Goal: Task Accomplishment & Management: Manage account settings

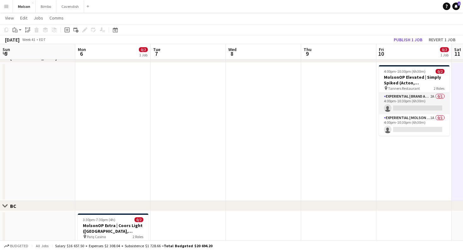
scroll to position [0, 303]
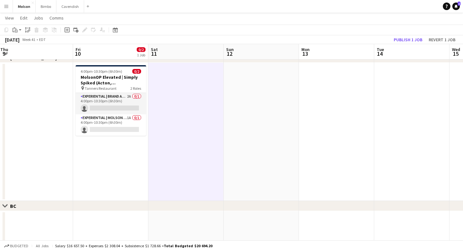
click at [124, 190] on app-date-cell "4:00pm-10:30pm (6h30m) 0/2 MolsonOP Elevated | Simply Spiked (Acton, [GEOGRAPHI…" at bounding box center [110, 132] width 75 height 138
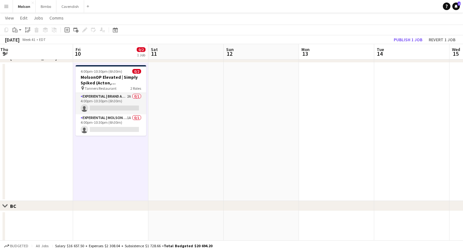
click at [132, 152] on app-date-cell "4:00pm-10:30pm (6h30m) 0/2 MolsonOP Elevated | Simply Spiked (Acton, [GEOGRAPHI…" at bounding box center [110, 132] width 75 height 138
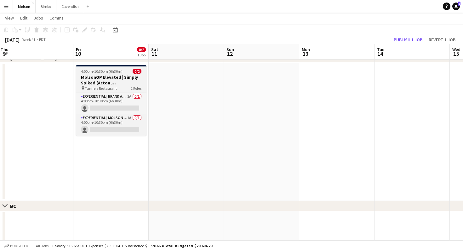
click at [118, 81] on h3 "MolsonOP Elevated | Simply Spiked (Acton, [GEOGRAPHIC_DATA])" at bounding box center [111, 79] width 71 height 11
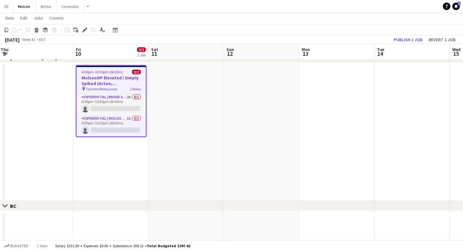
click at [115, 140] on app-date-cell "4:00pm-10:30pm (6h30m) 0/2 MolsonOP Elevated | Simply Spiked (Acton, [GEOGRAPHI…" at bounding box center [110, 132] width 75 height 138
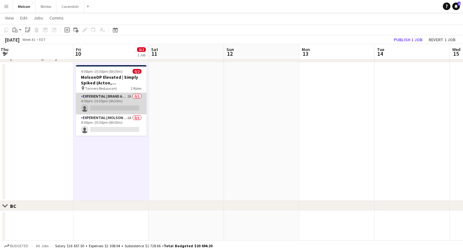
click at [120, 96] on app-card-role "Experiential | Brand Ambassador 2A 0/1 4:00pm-10:30pm (6h30m) single-neutral-ac…" at bounding box center [111, 103] width 71 height 21
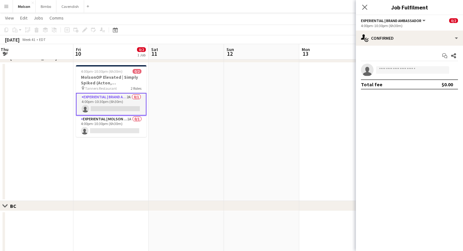
click at [126, 63] on app-date-cell "4:00pm-10:30pm (6h30m) 0/2 MolsonOP Elevated | Simply Spiked (Acton, [GEOGRAPHI…" at bounding box center [110, 132] width 75 height 138
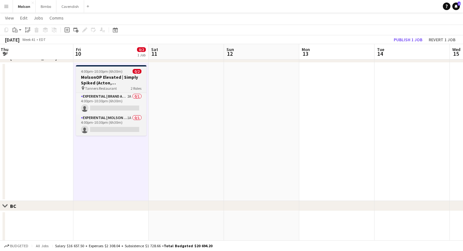
click at [124, 78] on h3 "MolsonOP Elevated | Simply Spiked (Acton, [GEOGRAPHIC_DATA])" at bounding box center [111, 79] width 71 height 11
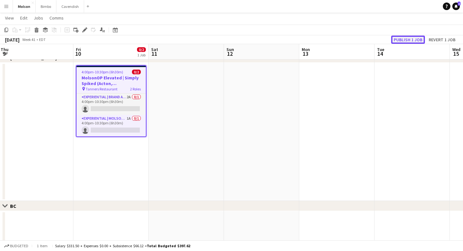
click at [399, 40] on button "Publish 1 job" at bounding box center [408, 40] width 34 height 8
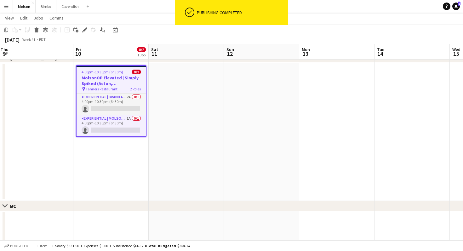
click at [177, 115] on app-date-cell at bounding box center [186, 132] width 75 height 138
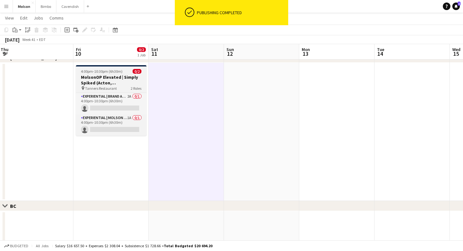
click at [116, 87] on div "pin Tanners Restaurant 2 Roles" at bounding box center [111, 88] width 71 height 5
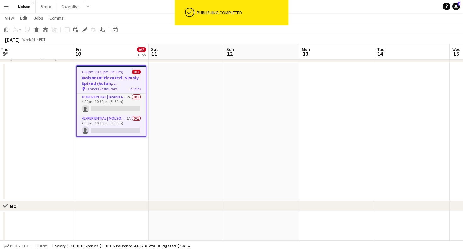
click at [83, 25] on app-toolbar "Copy Paste Paste Command V Paste with crew Command Shift V Paste linked Job [GE…" at bounding box center [231, 30] width 463 height 11
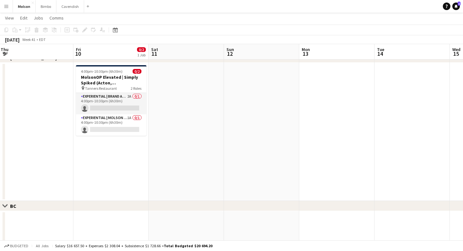
click at [85, 32] on div "Add job Add linked Job Edit Edit linked Job Applicants" at bounding box center [82, 30] width 48 height 8
click at [98, 63] on app-date-cell "4:00pm-10:30pm (6h30m) 0/2 MolsonOP Elevated | Simply Spiked (Acton, [GEOGRAPHI…" at bounding box center [110, 132] width 75 height 138
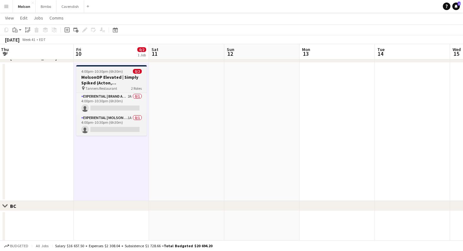
click at [100, 76] on h3 "MolsonOP Elevated | Simply Spiked (Acton, [GEOGRAPHIC_DATA])" at bounding box center [111, 79] width 71 height 11
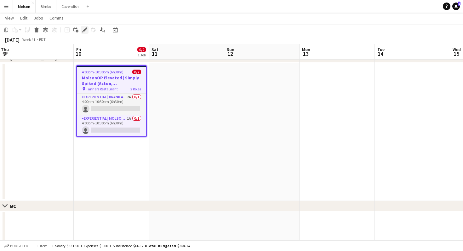
click at [87, 31] on div "Edit" at bounding box center [85, 30] width 8 height 8
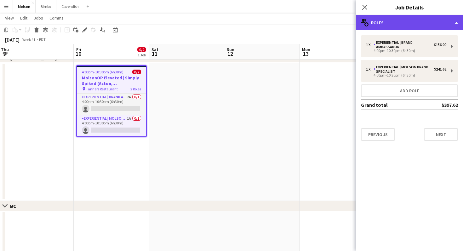
click at [408, 23] on div "multiple-users-add Roles" at bounding box center [409, 22] width 107 height 15
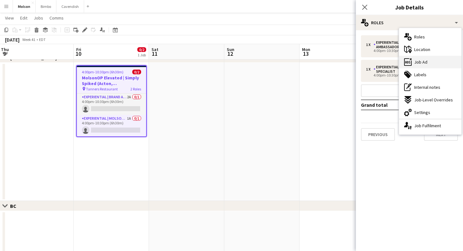
click at [420, 65] on div "ads-window Job Ad" at bounding box center [430, 62] width 62 height 13
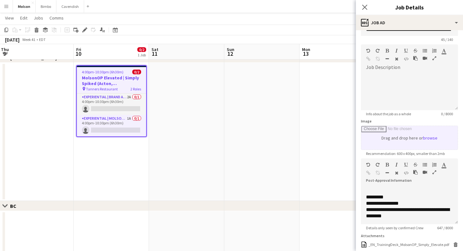
scroll to position [0, 0]
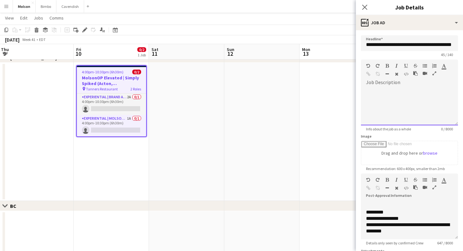
click at [396, 102] on div at bounding box center [409, 107] width 97 height 38
